Goal: Navigation & Orientation: Find specific page/section

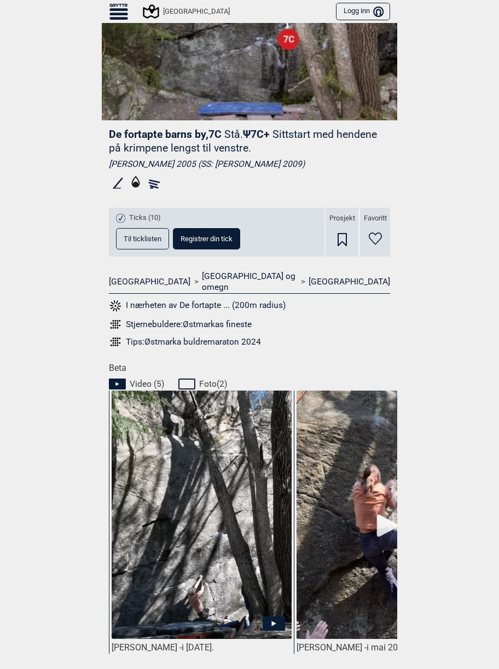
scroll to position [273, 0]
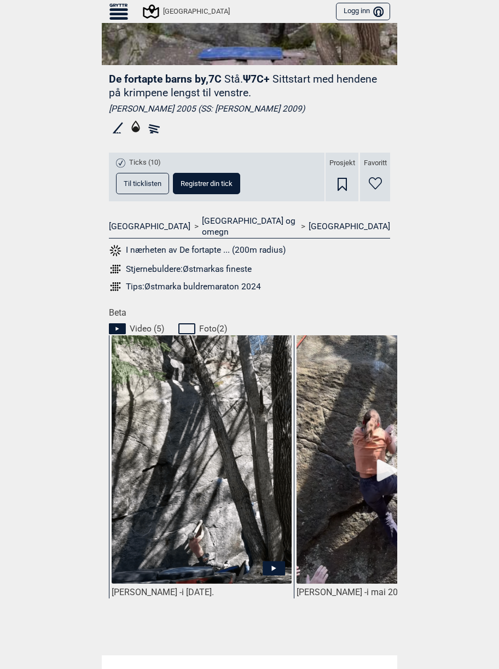
click at [202, 281] on div "Tips: Østmarka buldremaraton 2024" at bounding box center [193, 286] width 135 height 11
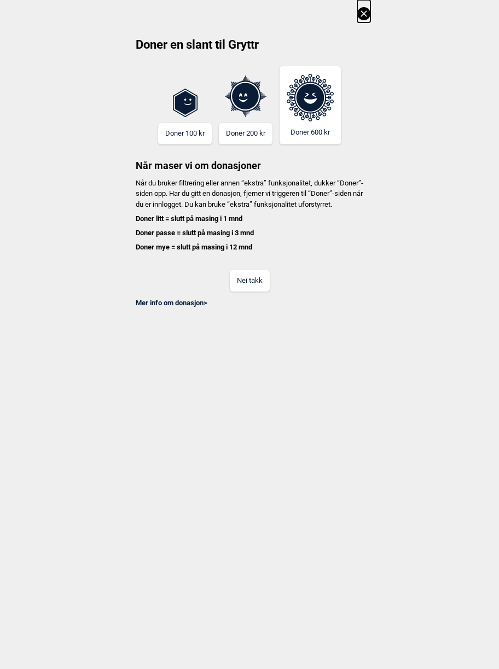
click at [255, 289] on button "Nei takk" at bounding box center [250, 280] width 40 height 21
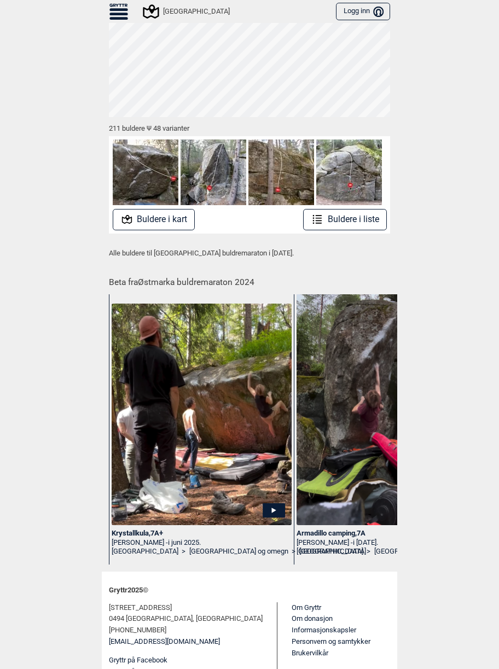
scroll to position [119, 0]
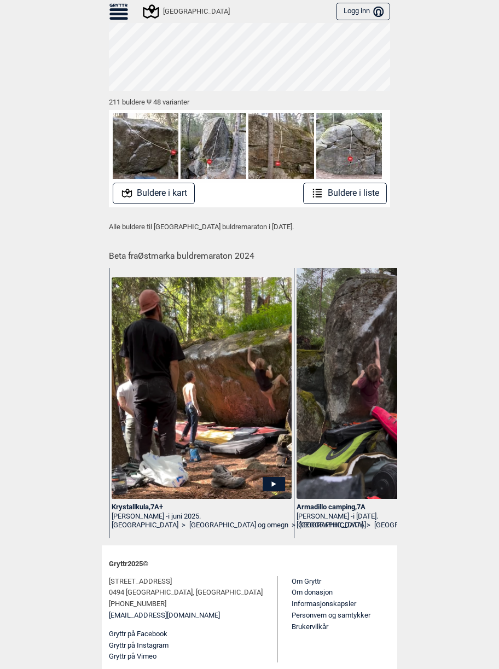
click at [353, 191] on button "Buldere i liste" at bounding box center [345, 193] width 84 height 21
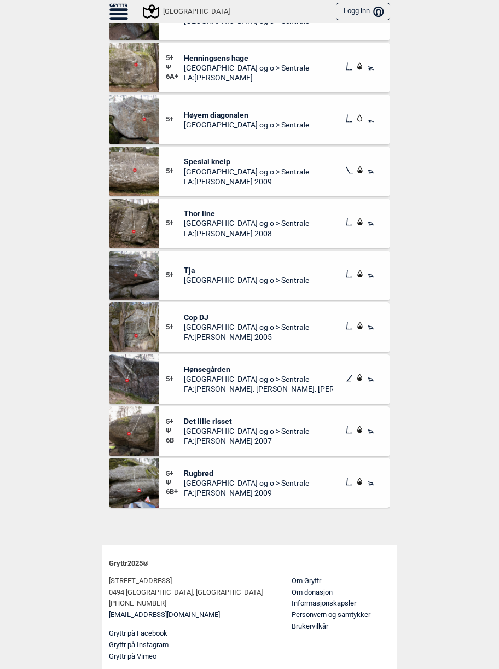
scroll to position [1890, 0]
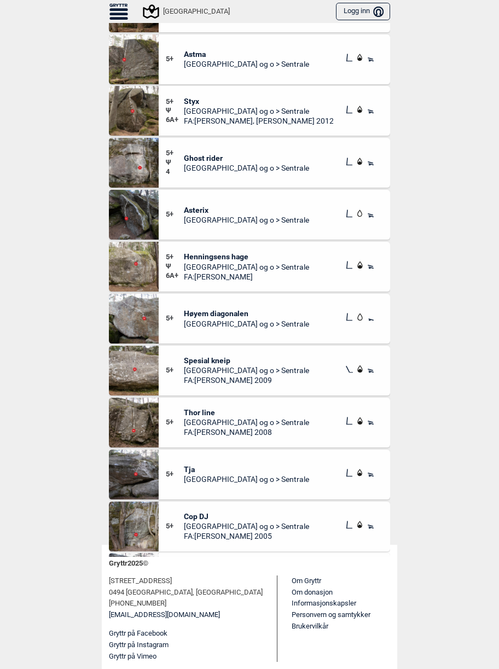
click at [200, 258] on span "Henningsens hage" at bounding box center [246, 257] width 125 height 10
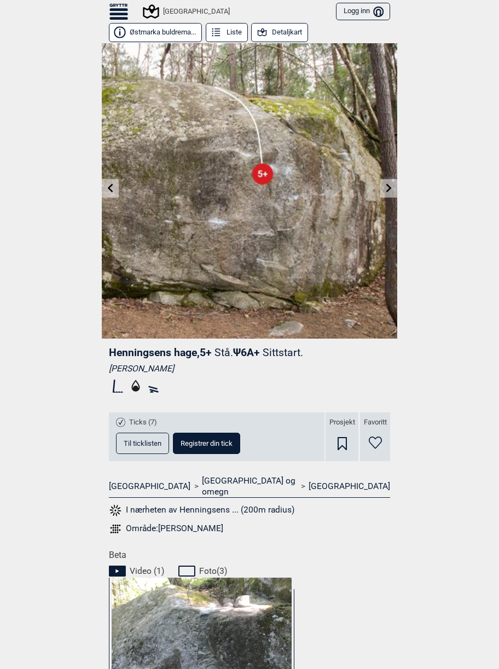
click at [180, 4] on div "[GEOGRAPHIC_DATA]" at bounding box center [169, 11] width 121 height 19
click at [180, 9] on div "[GEOGRAPHIC_DATA]" at bounding box center [186, 11] width 85 height 13
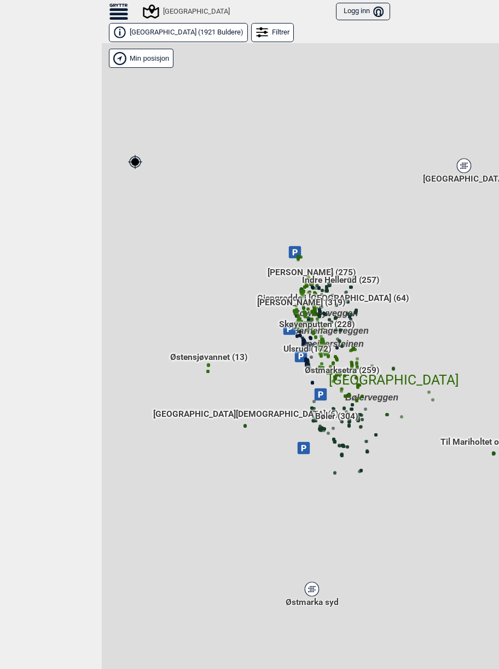
click at [123, 13] on icon at bounding box center [118, 12] width 19 height 16
